Goal: Task Accomplishment & Management: Complete application form

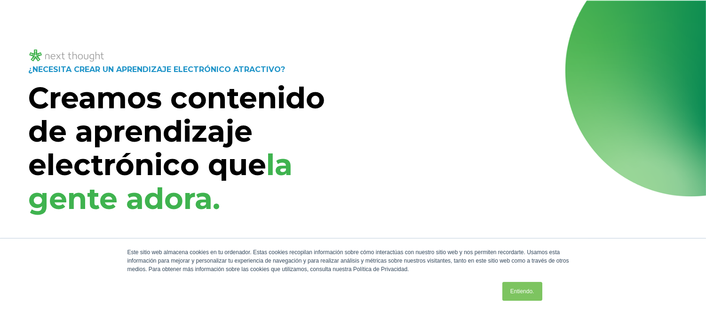
click at [348, 116] on div "¿NECESITA CREAR UN APRENDIZAJE ELECTRÓNICO ATRACTIVO? Creamos contenido de apre…" at bounding box center [352, 238] width 649 height 350
click at [518, 287] on link "Entiendo." at bounding box center [522, 291] width 40 height 19
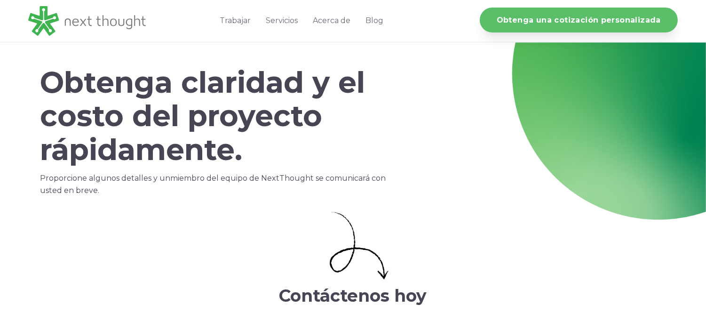
click at [516, 21] on font "Obtenga una cotización personalizada" at bounding box center [579, 20] width 164 height 9
